Goal: Use online tool/utility: Utilize a website feature to perform a specific function

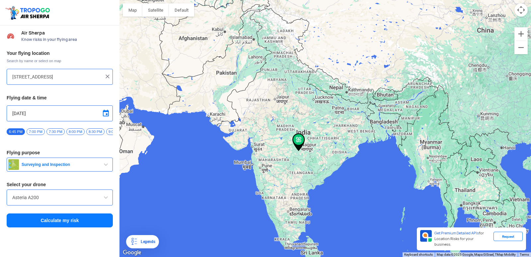
drag, startPoint x: 298, startPoint y: 140, endPoint x: 266, endPoint y: 129, distance: 33.7
click at [266, 129] on div at bounding box center [325, 128] width 412 height 257
drag, startPoint x: 248, startPoint y: 133, endPoint x: 287, endPoint y: 153, distance: 43.9
click at [287, 153] on div at bounding box center [325, 128] width 412 height 257
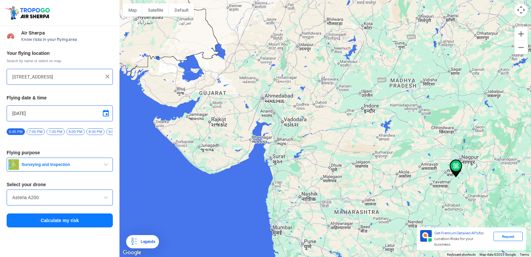
drag, startPoint x: 304, startPoint y: 135, endPoint x: 413, endPoint y: 155, distance: 111.0
click at [456, 167] on img at bounding box center [456, 168] width 13 height 18
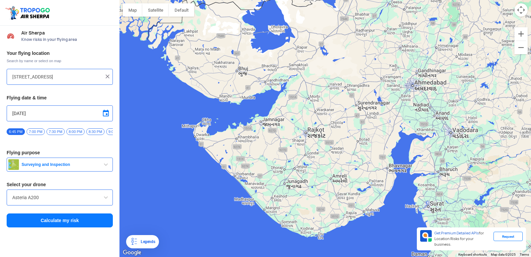
drag, startPoint x: 148, startPoint y: 121, endPoint x: 226, endPoint y: 138, distance: 79.4
click at [225, 138] on div at bounding box center [325, 128] width 412 height 257
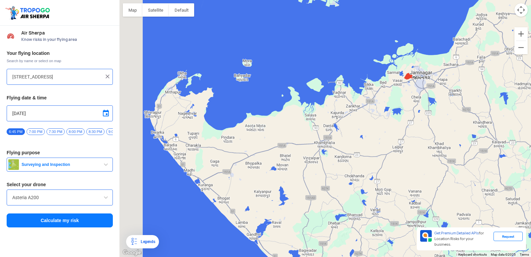
drag, startPoint x: 180, startPoint y: 153, endPoint x: 220, endPoint y: 142, distance: 41.5
click at [220, 142] on div at bounding box center [325, 128] width 412 height 257
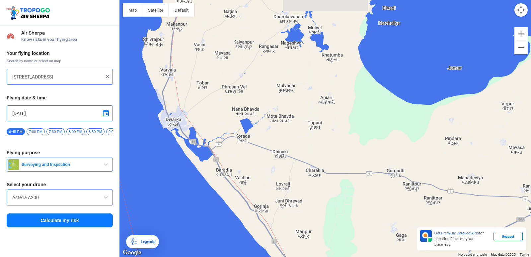
drag, startPoint x: 152, startPoint y: 112, endPoint x: 227, endPoint y: 125, distance: 76.1
click at [227, 125] on div at bounding box center [325, 128] width 412 height 257
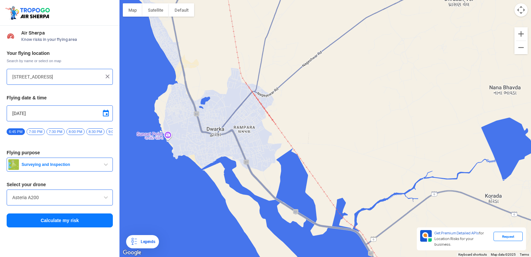
drag, startPoint x: 182, startPoint y: 109, endPoint x: 209, endPoint y: 124, distance: 31.8
click at [209, 124] on div at bounding box center [325, 128] width 412 height 257
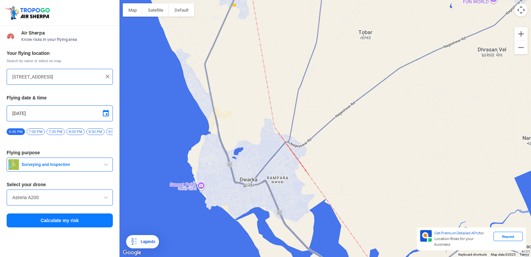
drag, startPoint x: 198, startPoint y: 76, endPoint x: 219, endPoint y: 106, distance: 35.9
click at [221, 109] on div at bounding box center [325, 128] width 412 height 257
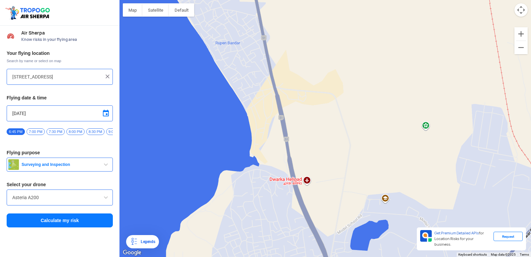
drag, startPoint x: 230, startPoint y: 194, endPoint x: 314, endPoint y: 245, distance: 98.5
click at [314, 246] on div at bounding box center [325, 128] width 412 height 257
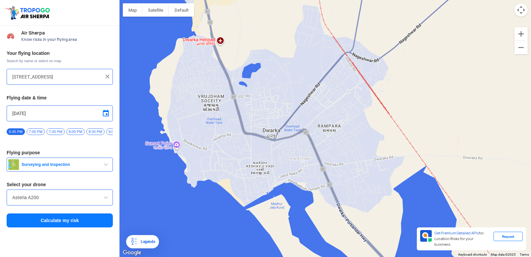
drag, startPoint x: 232, startPoint y: 60, endPoint x: 191, endPoint y: -24, distance: 93.1
click at [191, 0] on html "Location Risk Score Air Sherpa Know risks in your flying area Your flying locat…" at bounding box center [265, 128] width 531 height 257
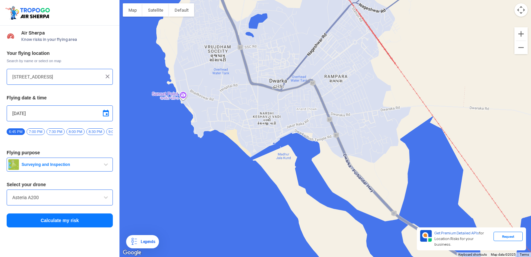
drag, startPoint x: 278, startPoint y: 139, endPoint x: 290, endPoint y: 132, distance: 14.3
click at [289, 134] on div at bounding box center [325, 128] width 412 height 257
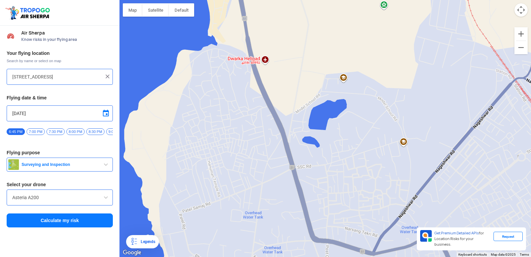
drag, startPoint x: 208, startPoint y: 52, endPoint x: 232, endPoint y: 181, distance: 131.7
click at [226, 200] on div at bounding box center [325, 128] width 412 height 257
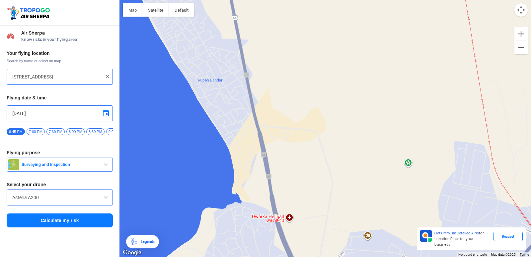
drag, startPoint x: 292, startPoint y: 61, endPoint x: 339, endPoint y: 269, distance: 213.6
click at [339, 251] on html "Location Risk Score Air Sherpa Know risks in your flying area Your flying locat…" at bounding box center [265, 128] width 531 height 257
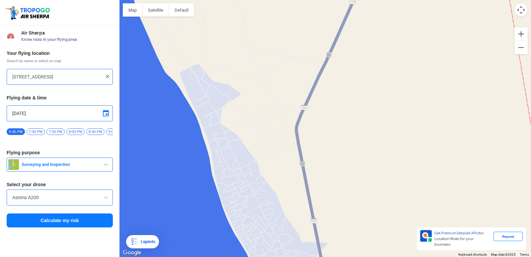
drag, startPoint x: 250, startPoint y: 123, endPoint x: 186, endPoint y: 82, distance: 75.9
click at [187, 85] on div at bounding box center [325, 128] width 412 height 257
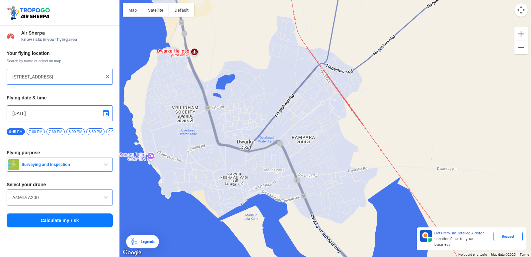
drag, startPoint x: 192, startPoint y: 114, endPoint x: 231, endPoint y: 96, distance: 42.5
click at [233, 95] on div at bounding box center [325, 128] width 412 height 257
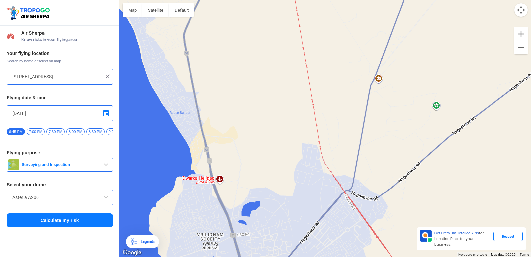
drag, startPoint x: 174, startPoint y: 124, endPoint x: 207, endPoint y: 253, distance: 132.6
click at [206, 249] on div at bounding box center [325, 128] width 412 height 257
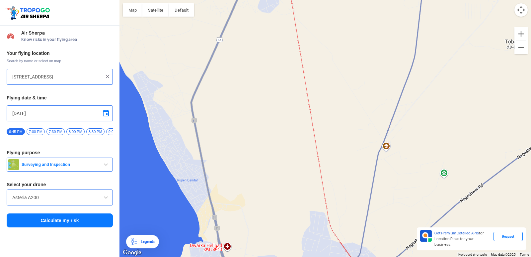
drag, startPoint x: 212, startPoint y: 126, endPoint x: 204, endPoint y: 231, distance: 105.5
click at [204, 228] on div at bounding box center [325, 128] width 412 height 257
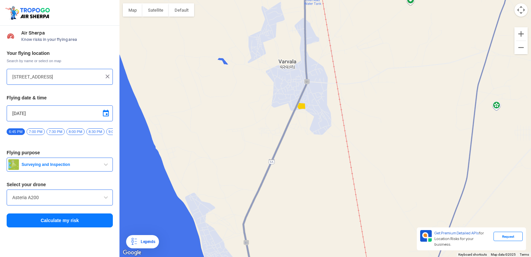
drag, startPoint x: 229, startPoint y: 193, endPoint x: 299, endPoint y: 196, distance: 70.1
click at [299, 198] on div at bounding box center [325, 128] width 412 height 257
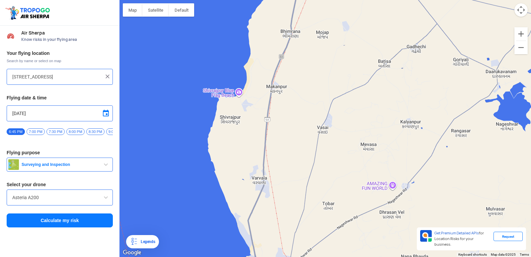
drag, startPoint x: 318, startPoint y: 215, endPoint x: 283, endPoint y: 240, distance: 42.6
click at [283, 240] on div at bounding box center [325, 128] width 412 height 257
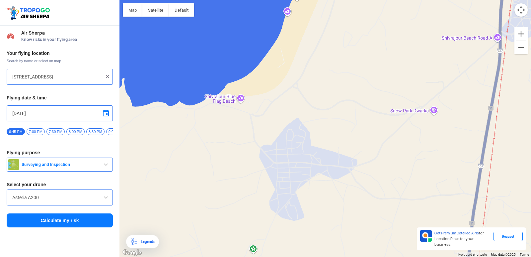
click at [243, 98] on div at bounding box center [325, 128] width 412 height 257
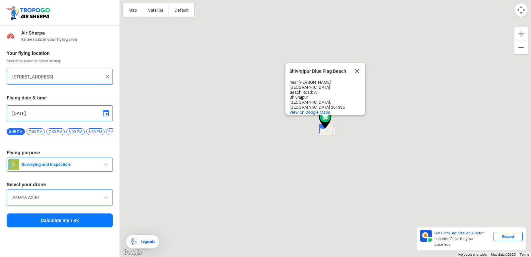
type input "Shivrajpur, [GEOGRAPHIC_DATA] 361335, [GEOGRAPHIC_DATA]"
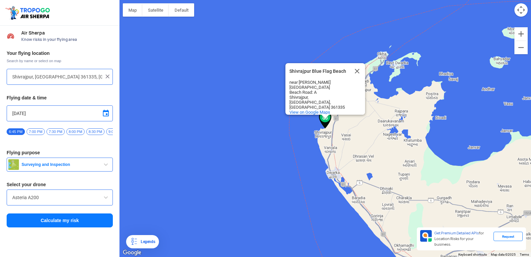
click at [57, 200] on input "Asteria A200" at bounding box center [59, 197] width 95 height 8
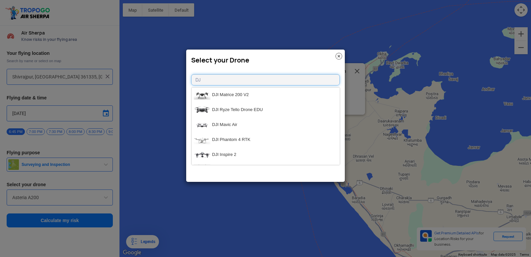
type input "D"
type input "A"
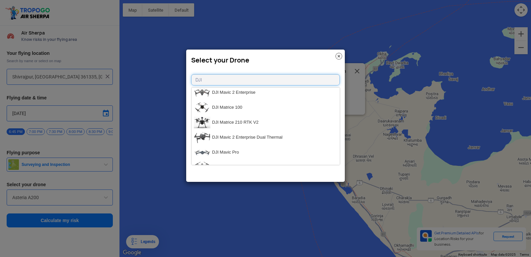
type input "DJI"
